Goal: Information Seeking & Learning: Learn about a topic

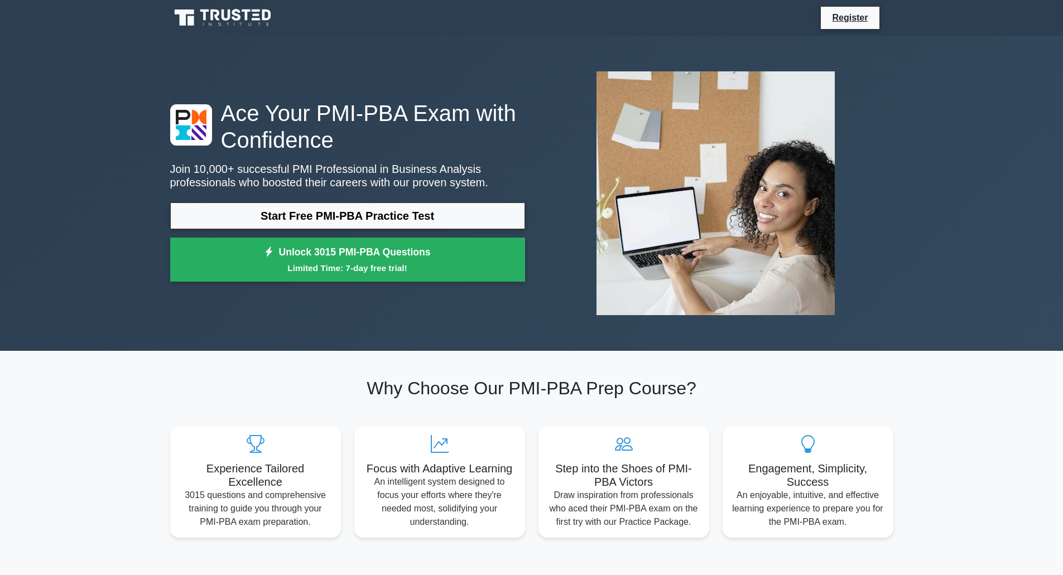
click at [121, 272] on div "Ace Your PMI-PBA Exam with Confidence Join 10,000+ successful PMI Professional …" at bounding box center [531, 193] width 1063 height 315
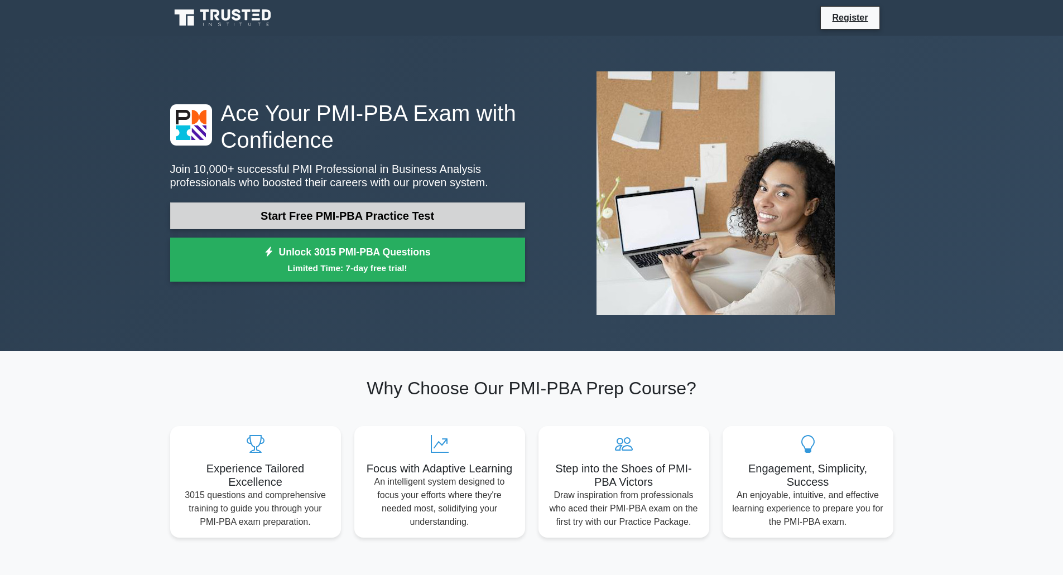
click at [357, 216] on link "Start Free PMI-PBA Practice Test" at bounding box center [347, 216] width 355 height 27
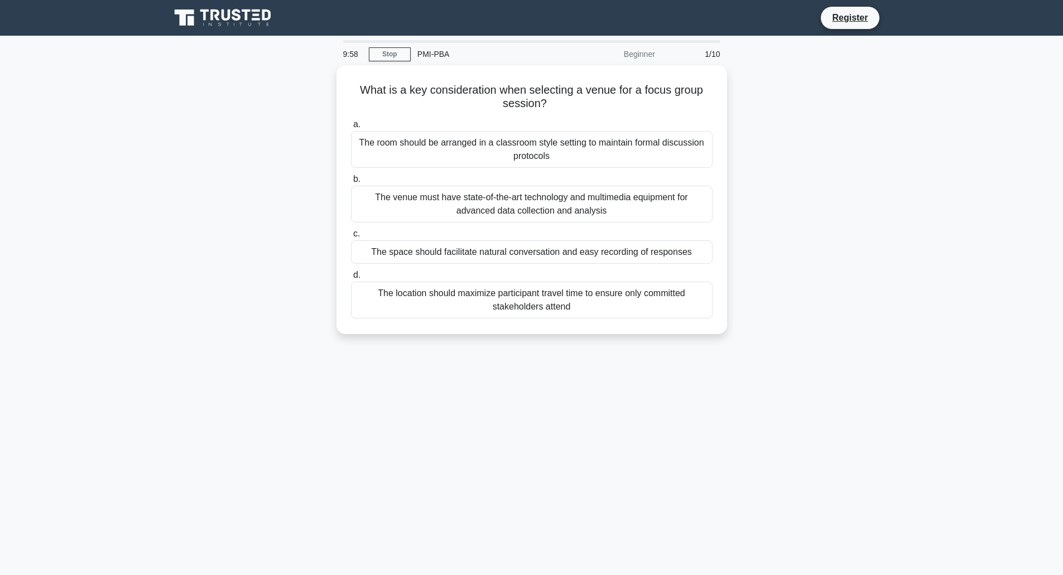
click at [192, 271] on div "What is a key consideration when selecting a venue for a focus group session? .…" at bounding box center [531, 206] width 736 height 282
click at [254, 142] on div "What is a key consideration when selecting a venue for a focus group session? .…" at bounding box center [531, 206] width 736 height 282
